Goal: Task Accomplishment & Management: Complete application form

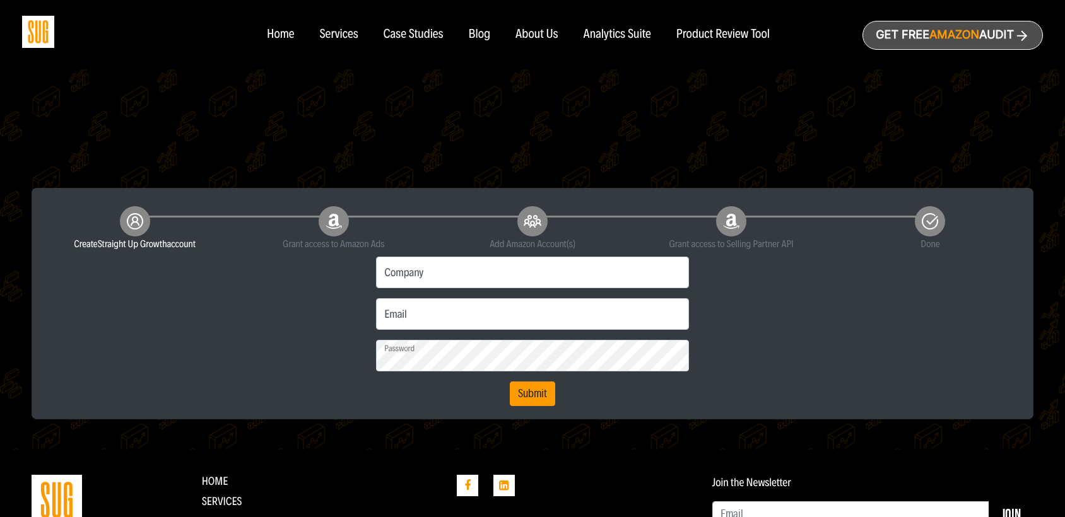
scroll to position [198, 0]
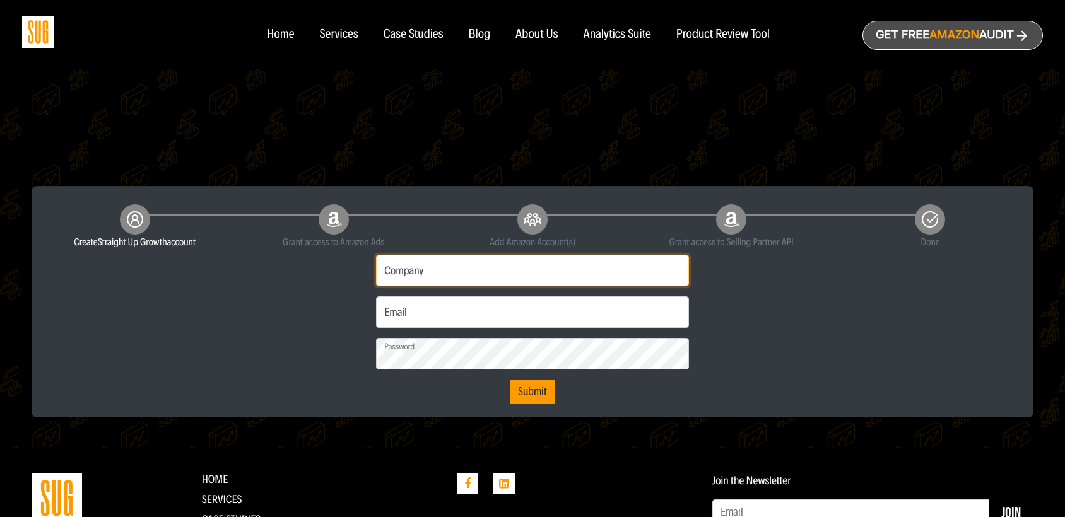
click at [480, 257] on input "Company" at bounding box center [532, 271] width 312 height 32
type input "Cultures for Health"
type input "jt@365-holdings.com"
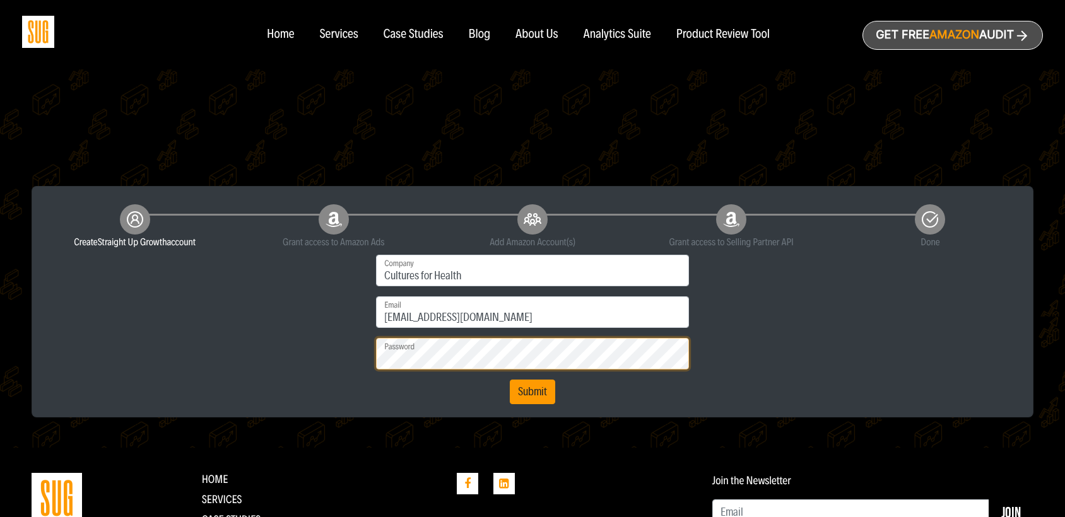
click at [510, 380] on button "Submit" at bounding box center [532, 392] width 45 height 25
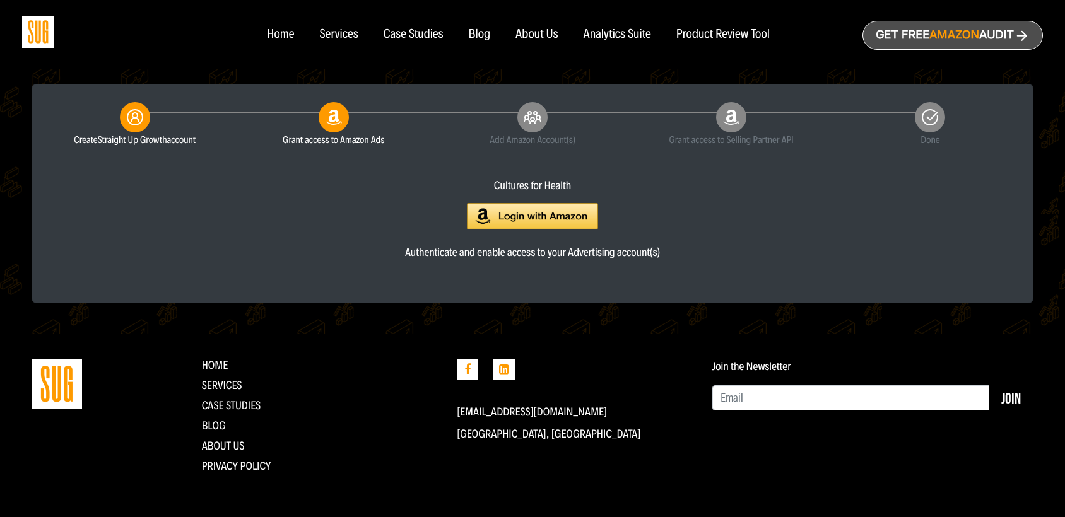
scroll to position [306, 0]
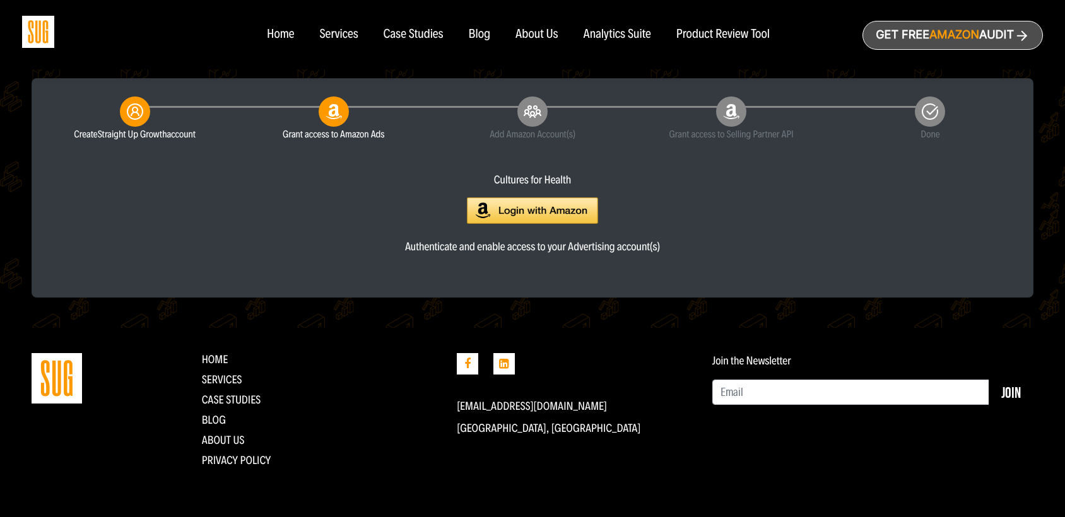
click at [522, 214] on img at bounding box center [532, 210] width 131 height 27
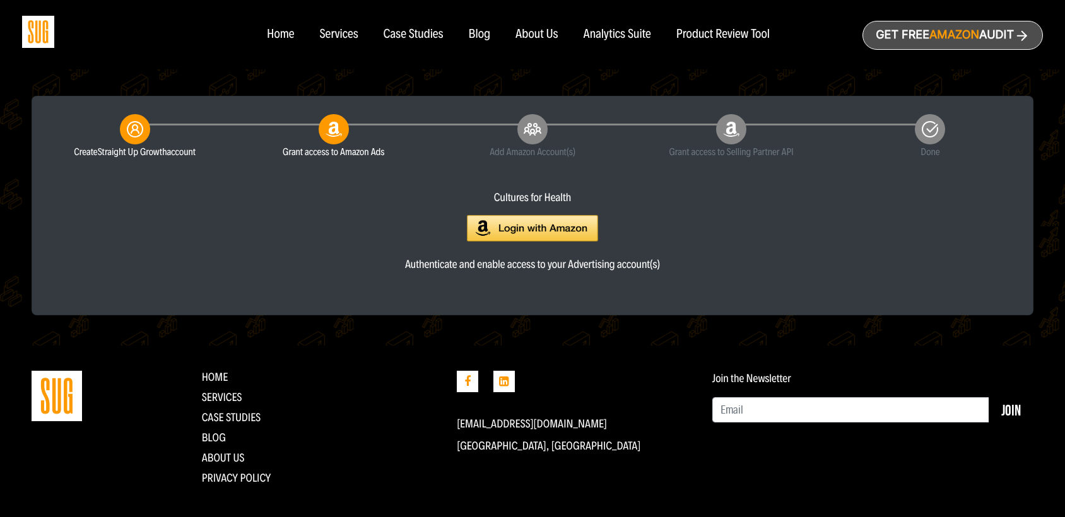
scroll to position [285, 0]
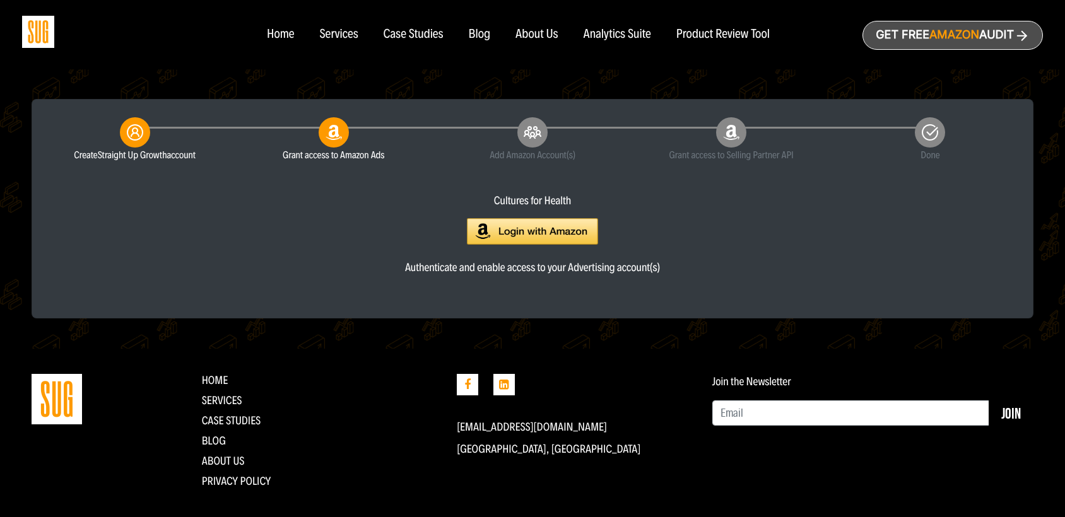
click at [490, 236] on img at bounding box center [532, 231] width 131 height 27
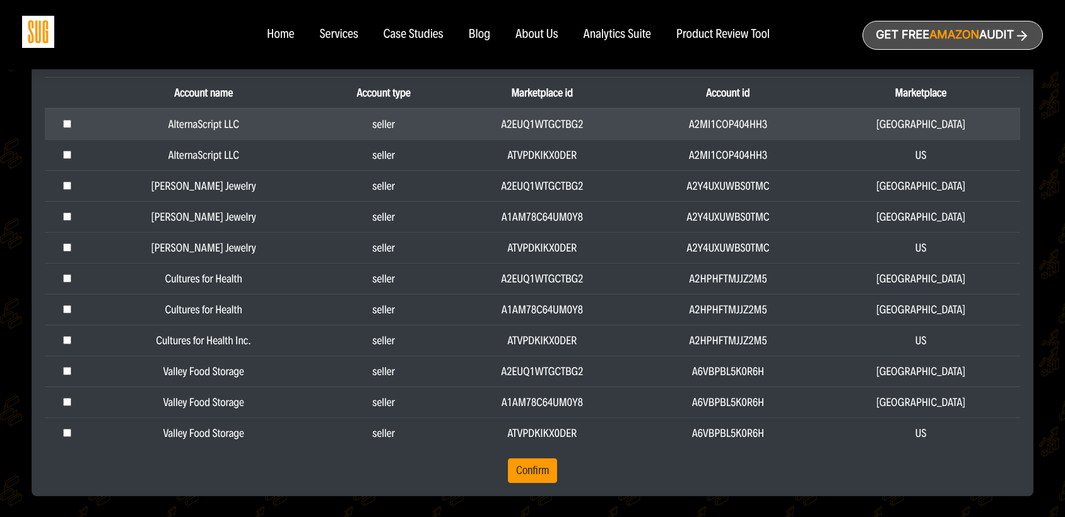
scroll to position [436, 0]
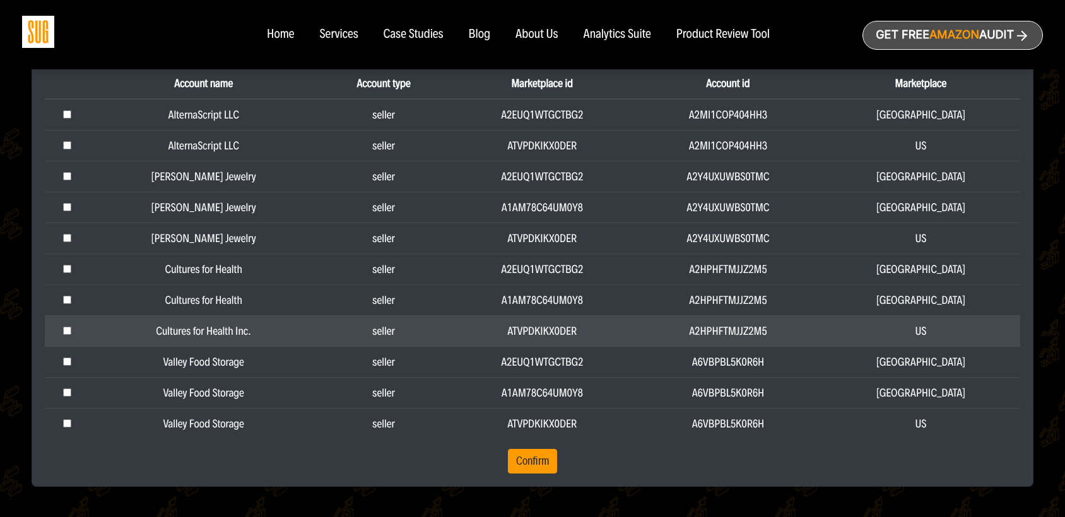
click at [201, 332] on td "Cultures for Health Inc." at bounding box center [204, 330] width 228 height 31
click at [68, 119] on input "checkbox" at bounding box center [67, 114] width 8 height 8
checkbox input "true"
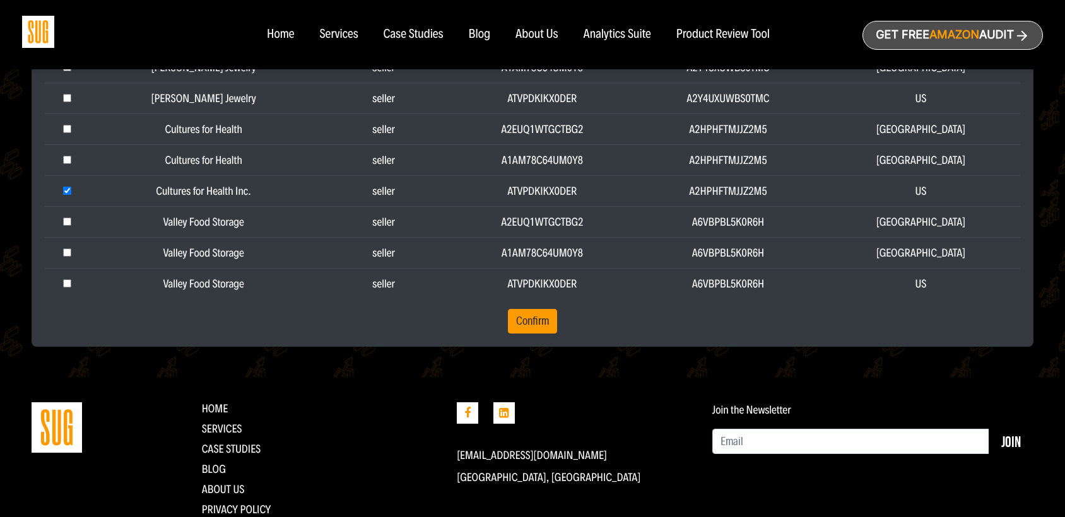
scroll to position [567, 0]
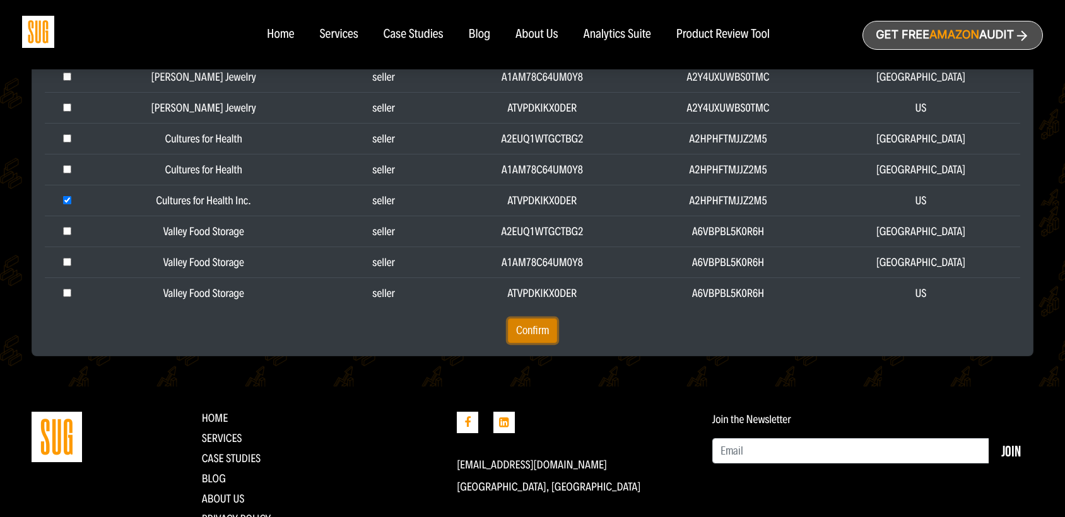
click at [529, 331] on button "Confirm" at bounding box center [532, 331] width 49 height 25
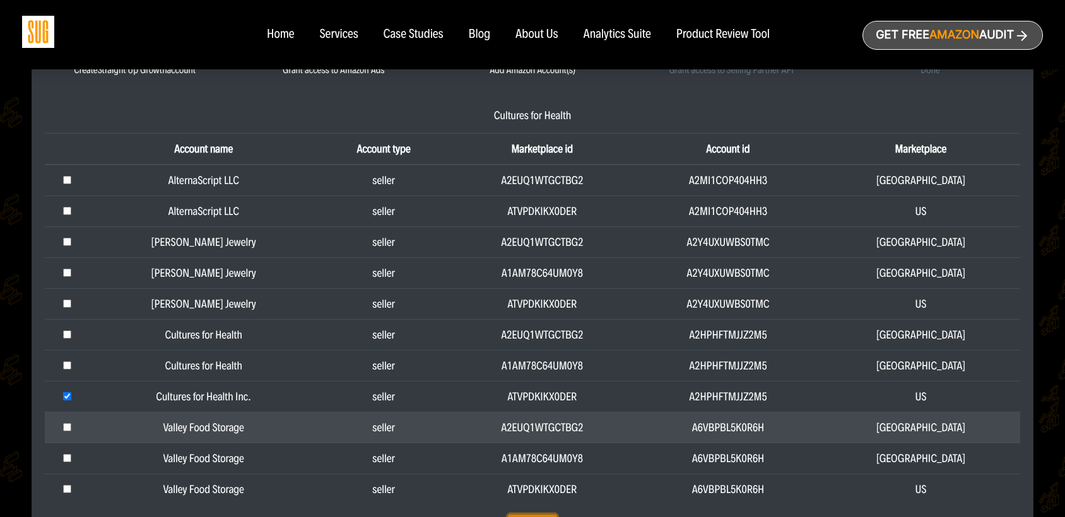
scroll to position [334, 0]
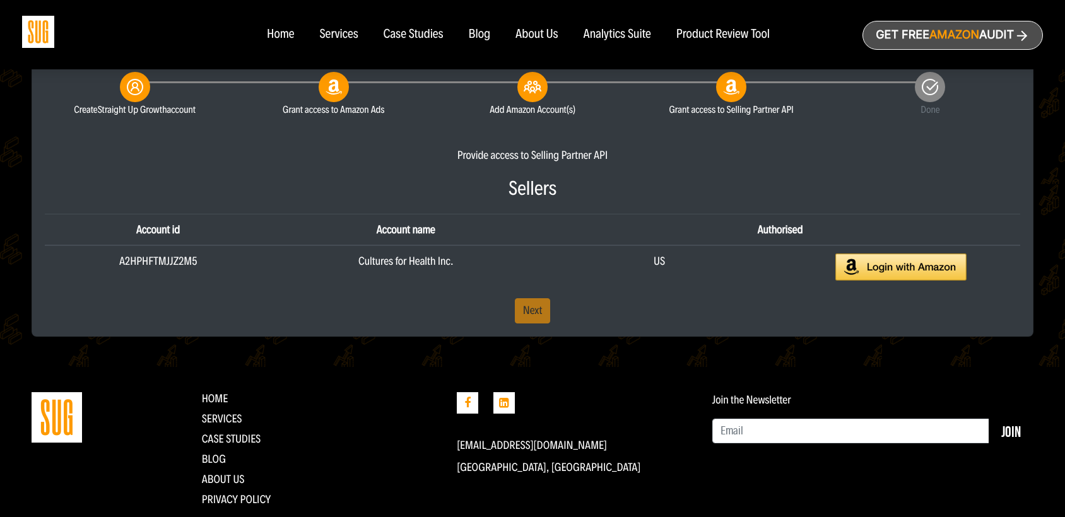
scroll to position [332, 0]
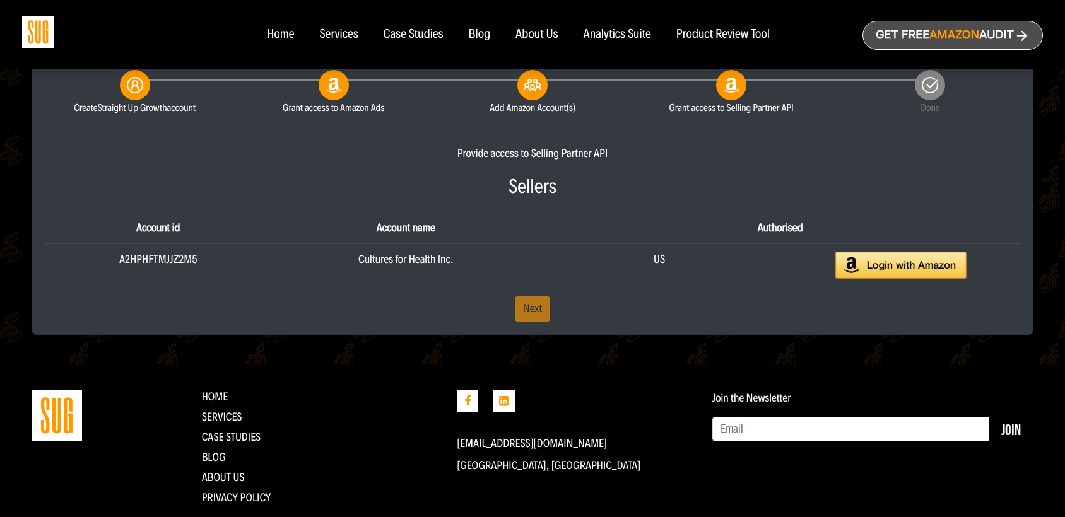
click at [532, 308] on div "Provide access to Selling Partner API Sellers Account id Account name Authorise…" at bounding box center [532, 234] width 994 height 176
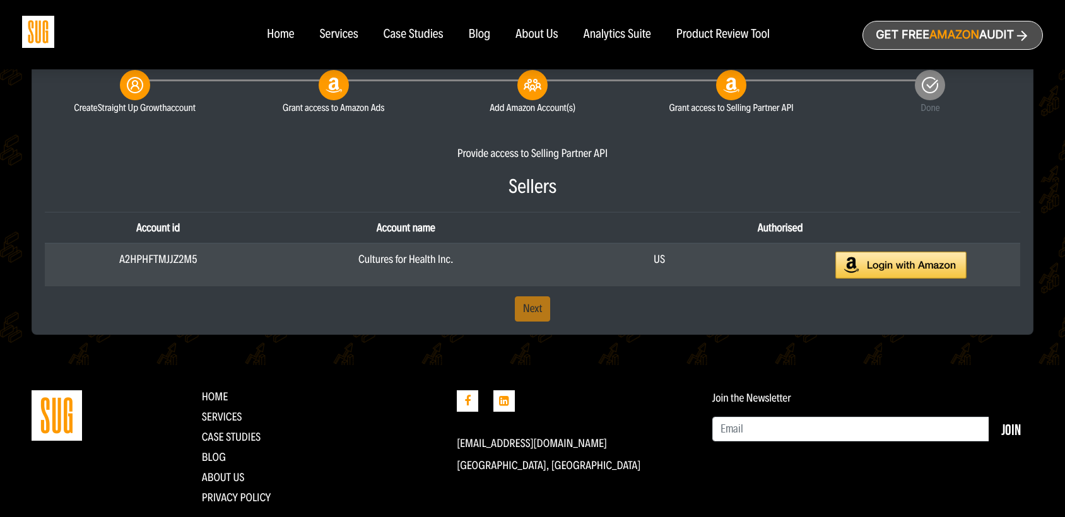
click at [894, 278] on img at bounding box center [900, 265] width 131 height 27
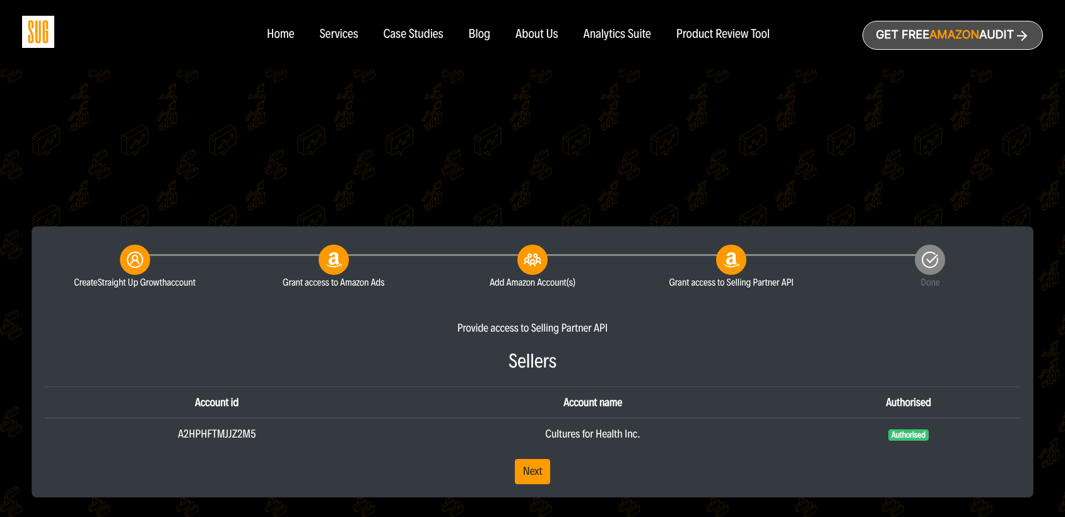
scroll to position [358, 0]
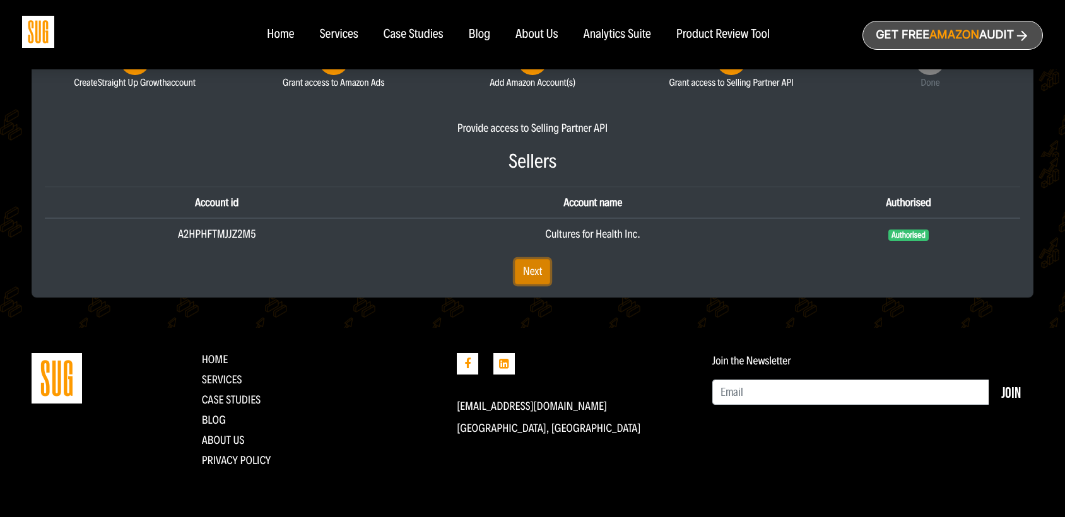
click at [531, 268] on link "Next" at bounding box center [533, 271] width 36 height 25
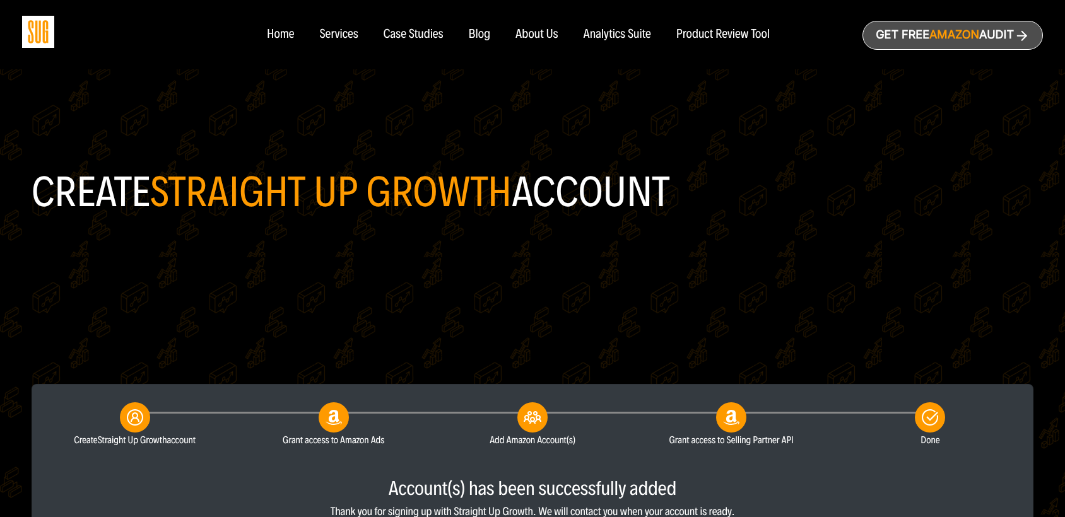
scroll to position [265, 0]
